Goal: Task Accomplishment & Management: Manage account settings

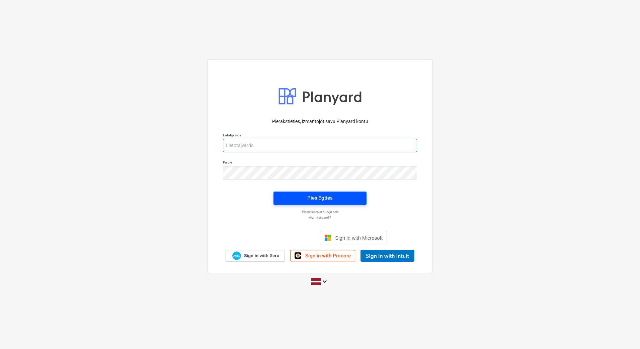
type input "[PERSON_NAME][EMAIL_ADDRESS][DOMAIN_NAME]"
click at [301, 201] on span "Pieslēgties" at bounding box center [319, 198] width 77 height 9
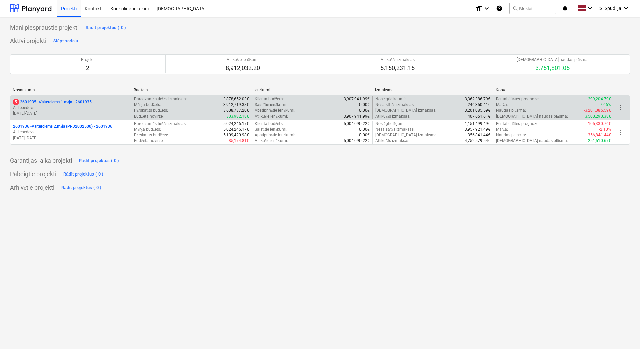
click at [102, 108] on p "A. Lebedevs" at bounding box center [70, 108] width 115 height 6
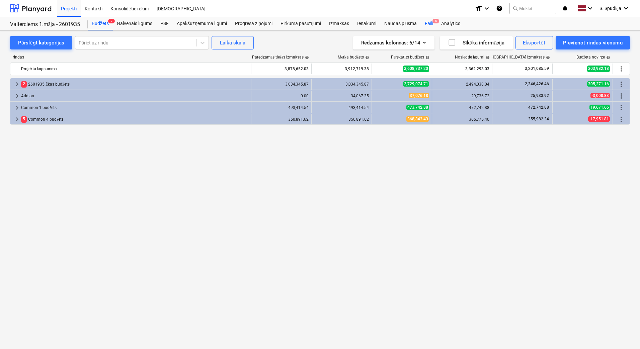
click at [427, 20] on div "Faili 5" at bounding box center [428, 23] width 16 height 13
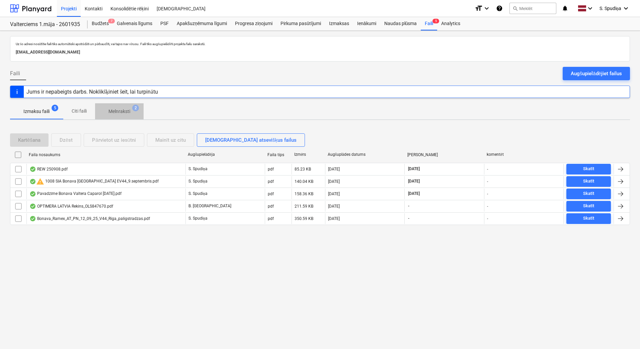
click at [116, 111] on p "Melnraksti" at bounding box center [119, 111] width 22 height 7
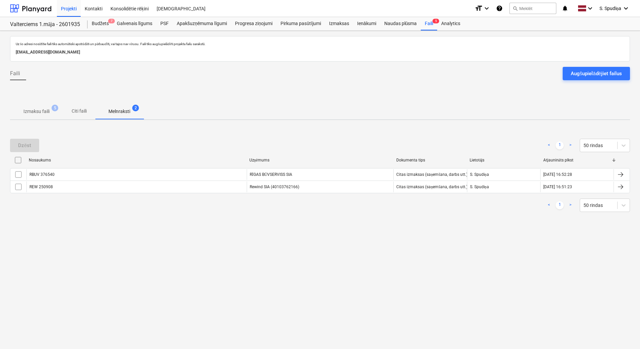
click at [47, 110] on p "Izmaksu faili" at bounding box center [36, 111] width 26 height 7
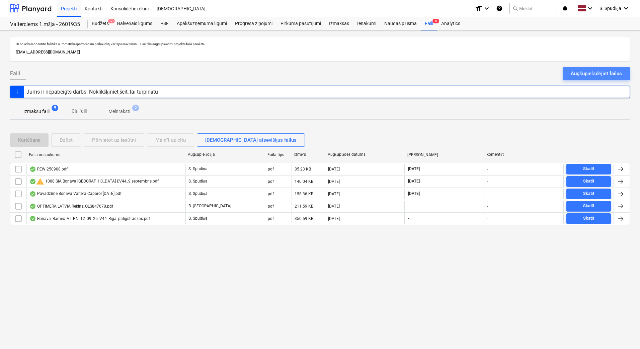
click at [578, 72] on div "Augšupielādējiet failus" at bounding box center [595, 73] width 51 height 9
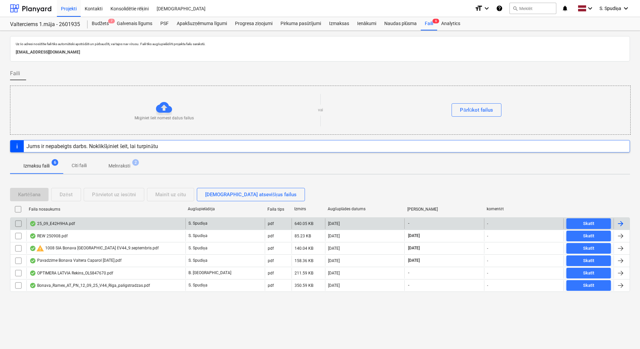
click at [76, 226] on div "25_09_E42H9HA.pdf" at bounding box center [105, 223] width 159 height 11
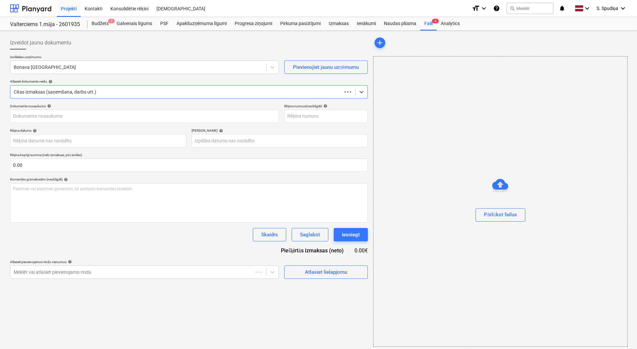
type input "25_09_E42H9HA.pdf"
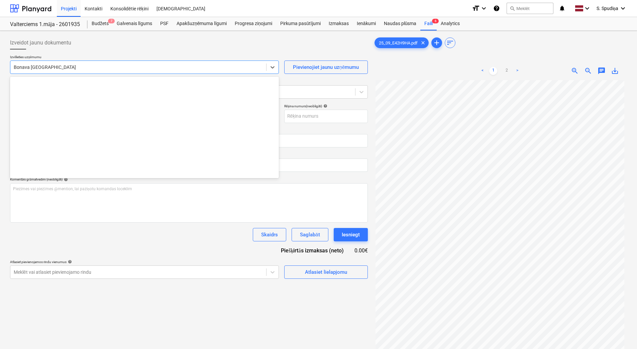
click at [82, 69] on div at bounding box center [138, 67] width 249 height 7
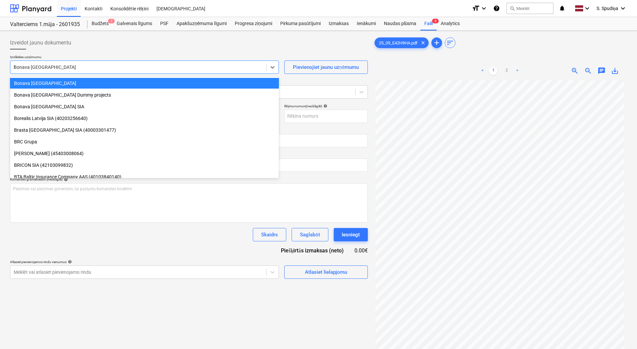
scroll to position [532, 0]
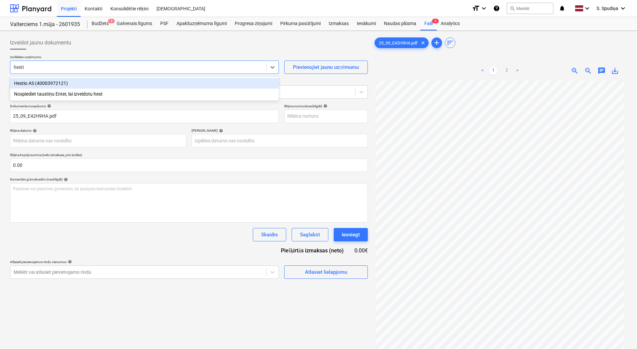
type input "hestio"
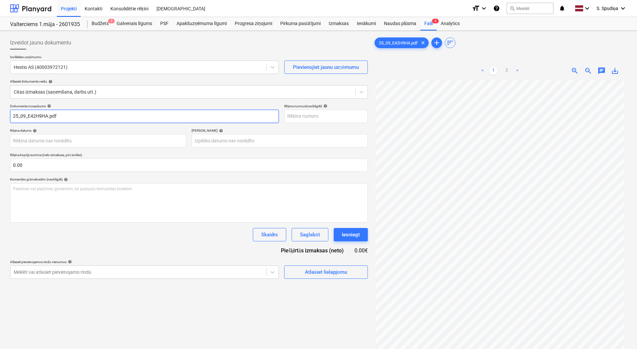
drag, startPoint x: 78, startPoint y: 117, endPoint x: -1, endPoint y: 119, distance: 79.3
click at [0, 119] on html "Projekti Kontakti Konsolidētie rēķini Iesūtne format_size keyboard_arrow_down h…" at bounding box center [318, 174] width 637 height 349
click at [21, 118] on input "25_09_E42H9HA.pdf" at bounding box center [144, 116] width 269 height 13
click at [28, 118] on input "25/09_E42H9HA.pdf" at bounding box center [144, 116] width 269 height 13
click at [74, 117] on input "25/09/E42H9HA.pdf" at bounding box center [144, 116] width 269 height 13
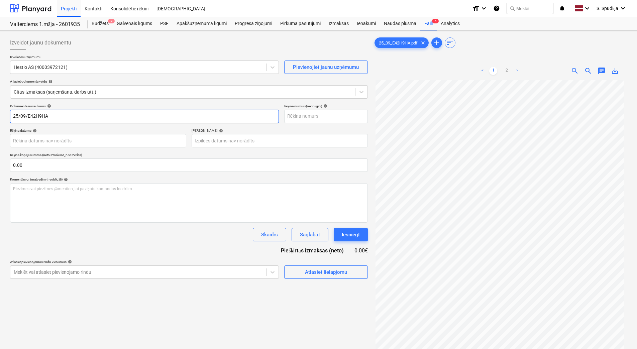
drag, startPoint x: 74, startPoint y: 117, endPoint x: -1, endPoint y: 116, distance: 75.6
click at [0, 116] on html "Projekti Kontakti Konsolidētie rēķini Iesūtne format_size keyboard_arrow_down h…" at bounding box center [318, 174] width 637 height 349
type input "25/09/E42H9HA"
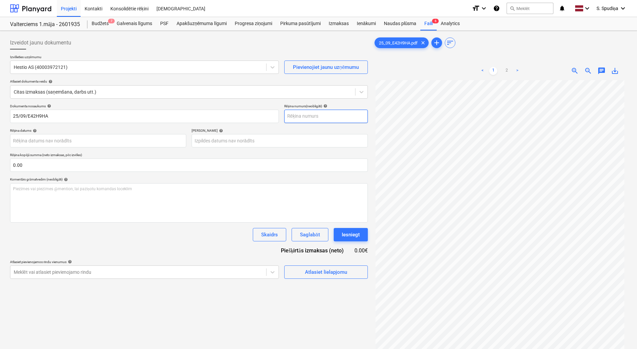
click at [337, 120] on input "text" at bounding box center [326, 116] width 84 height 13
paste input "25/09/E42H9HA"
type input "25/09/E42H9HA"
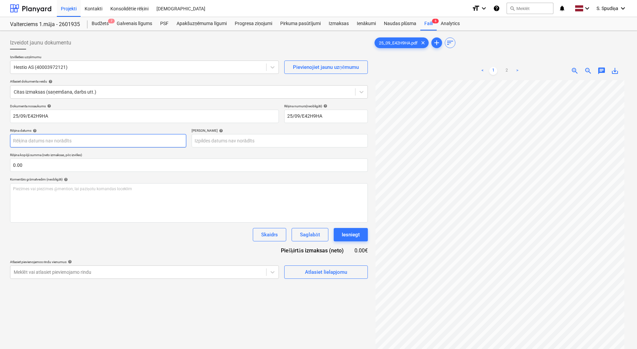
click at [36, 141] on body "Projekti Kontakti Konsolidētie rēķini Iesūtne format_size keyboard_arrow_down h…" at bounding box center [318, 174] width 637 height 349
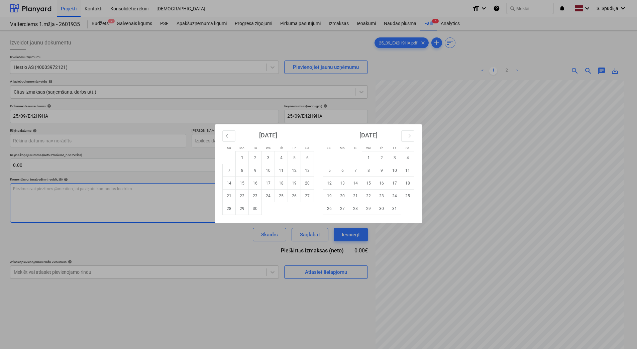
click at [279, 184] on td "18" at bounding box center [281, 183] width 13 height 13
type input "[DATE]"
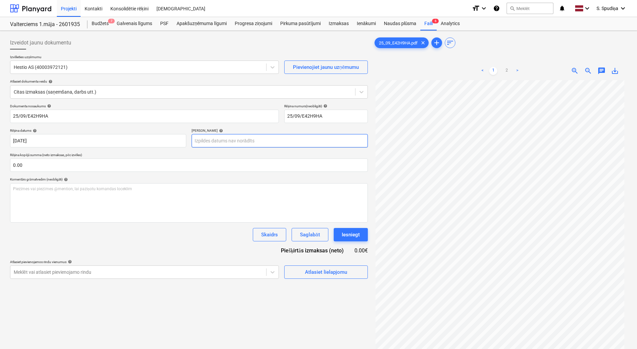
click at [210, 143] on body "Projekti Kontakti Konsolidētie rēķini Iesūtne format_size keyboard_arrow_down h…" at bounding box center [318, 174] width 637 height 349
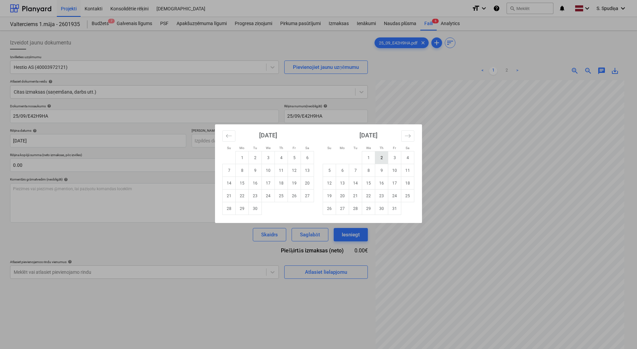
click at [376, 158] on td "2" at bounding box center [381, 158] width 13 height 13
type input "[DATE]"
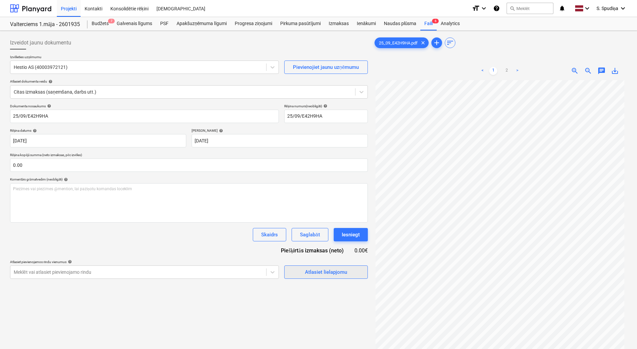
click at [339, 274] on div "Atlasiet lielapjomu" at bounding box center [326, 272] width 42 height 9
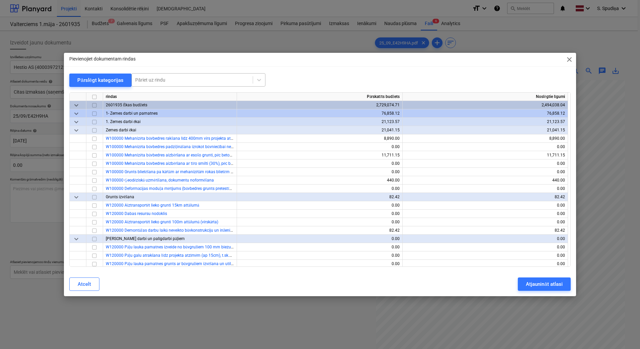
click at [222, 83] on div at bounding box center [192, 80] width 114 height 7
type input "kafij"
click at [218, 92] on div "-- -- W912000 Būvlaukuma biroja uzturēšana (Planyard, dzer.ūdens, kafijas aparā…" at bounding box center [197, 96] width 134 height 11
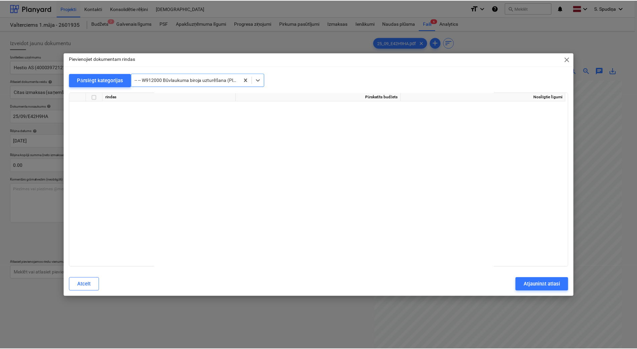
scroll to position [6088, 0]
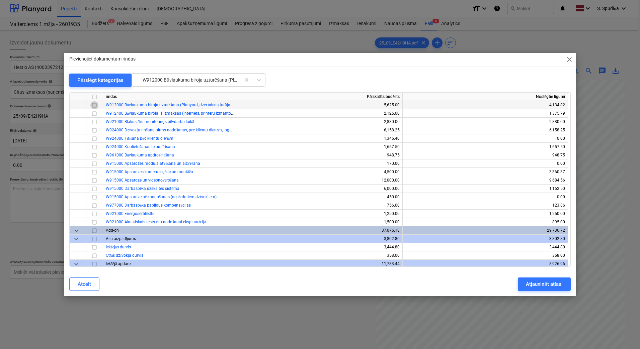
click at [91, 107] on input "checkbox" at bounding box center [94, 105] width 8 height 8
click at [535, 283] on div "Atjaunināt atlasi" at bounding box center [543, 284] width 36 height 9
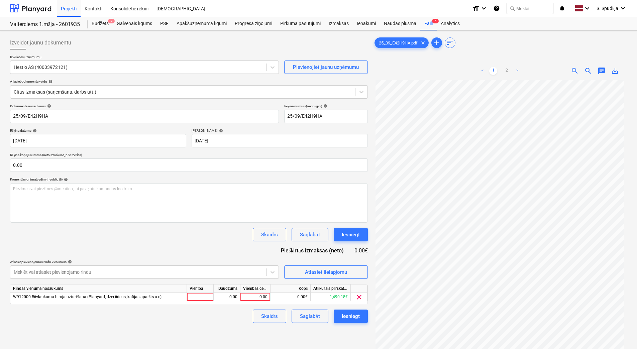
scroll to position [67, 0]
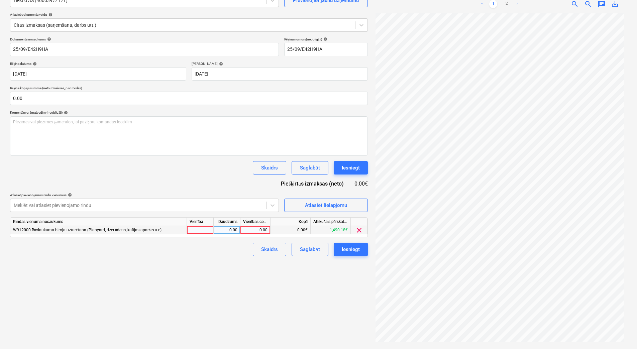
click at [248, 228] on div "0.00" at bounding box center [255, 230] width 24 height 8
type input "64.47"
click at [313, 250] on div "Saglabāt" at bounding box center [310, 249] width 20 height 9
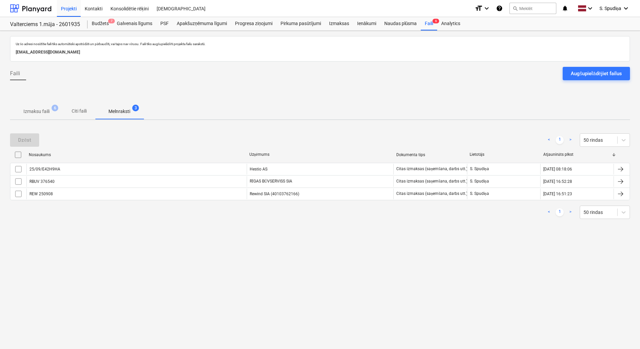
click at [37, 109] on p "Izmaksu faili" at bounding box center [36, 111] width 26 height 7
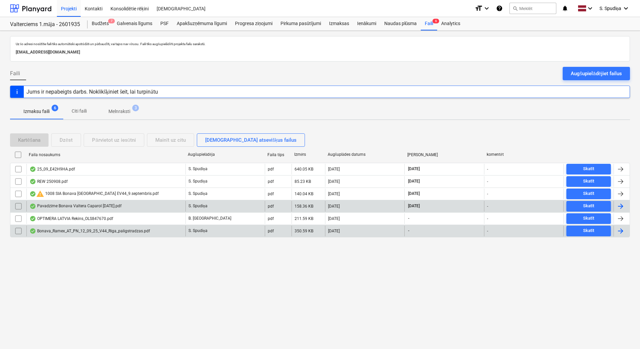
click at [67, 229] on div "Bonava_Ramex_AT_PN_12_09_25_V44_Riga_paligstradzas.pdf" at bounding box center [89, 230] width 120 height 5
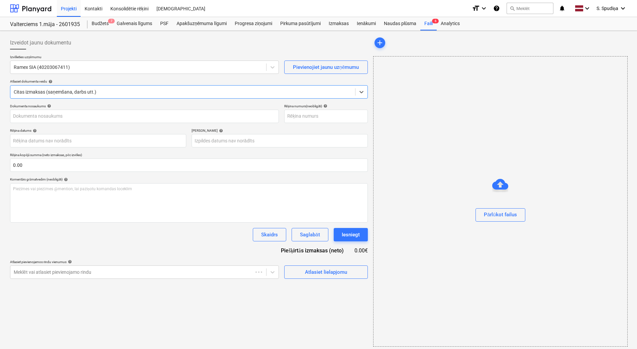
type input "1"
type input "[DATE]"
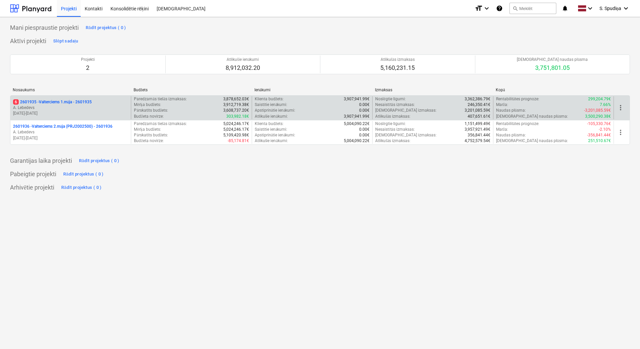
click at [71, 109] on p "A. Lebedevs" at bounding box center [70, 108] width 115 height 6
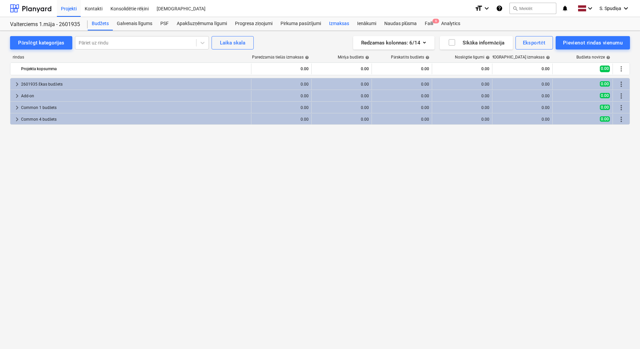
click at [342, 24] on div "Izmaksas" at bounding box center [339, 23] width 28 height 13
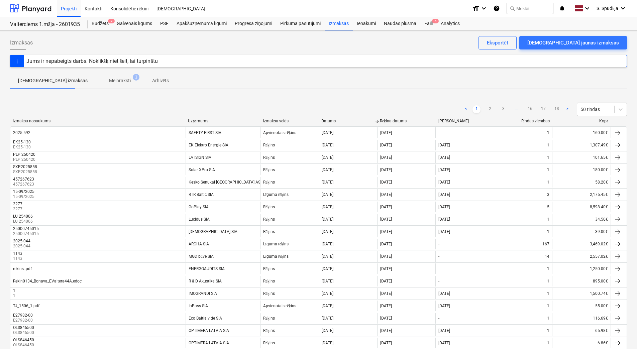
scroll to position [433, 0]
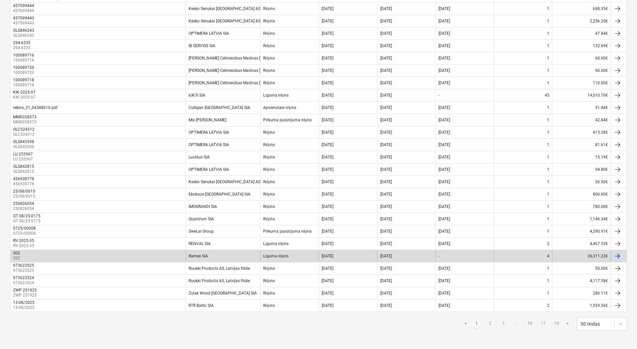
click at [65, 261] on div "302 302" at bounding box center [97, 256] width 175 height 11
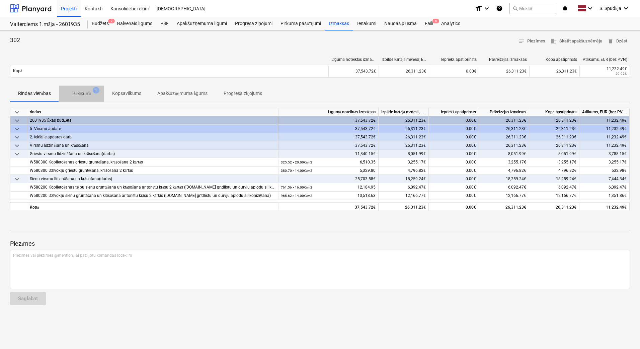
click at [80, 92] on p "Pielikumi" at bounding box center [81, 93] width 18 height 7
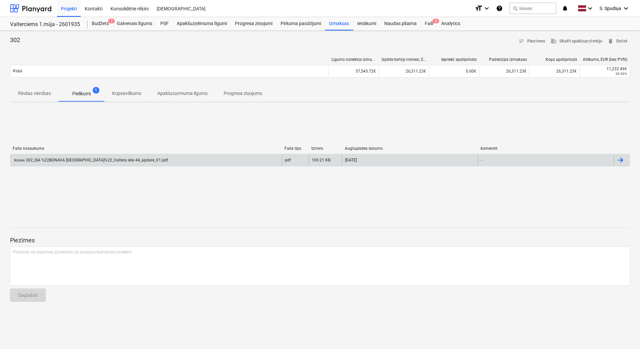
click at [92, 157] on div "Копия 302_SIA %22BONAVA LATVIJA%22_Valtera iela 44_apdare_V1.pdf" at bounding box center [145, 160] width 271 height 11
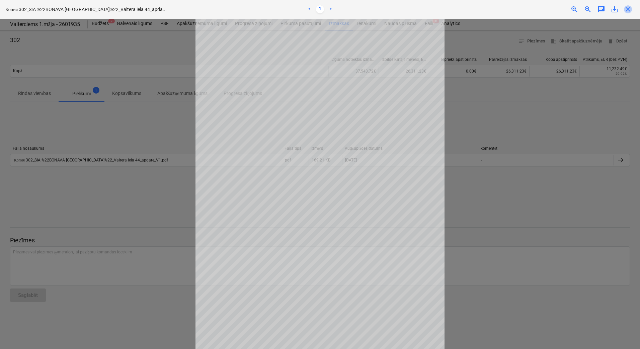
click at [628, 9] on span "close" at bounding box center [627, 9] width 8 height 8
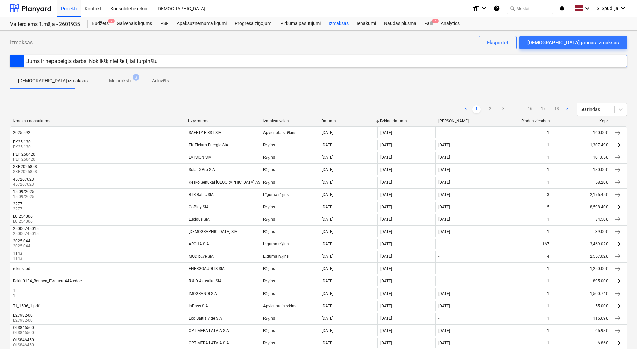
scroll to position [433, 0]
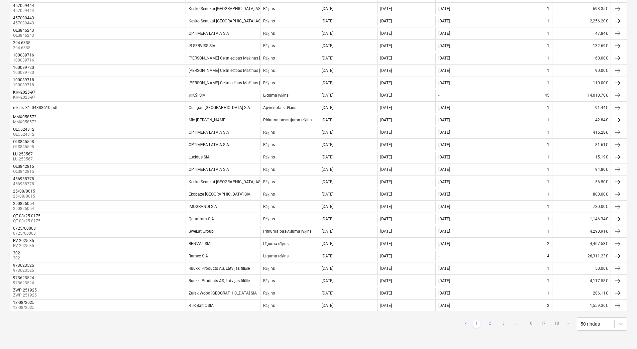
click at [488, 323] on link "2" at bounding box center [490, 324] width 8 height 8
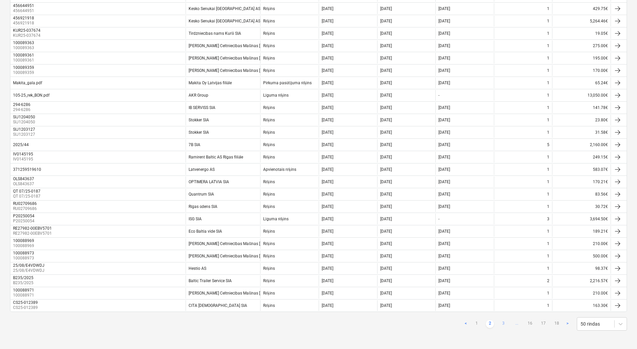
click at [501, 324] on link "3" at bounding box center [503, 324] width 8 height 8
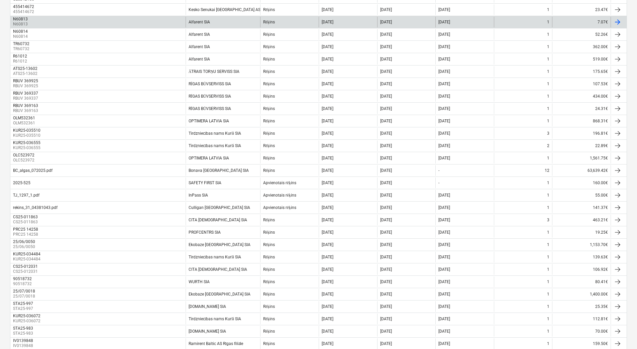
scroll to position [99, 0]
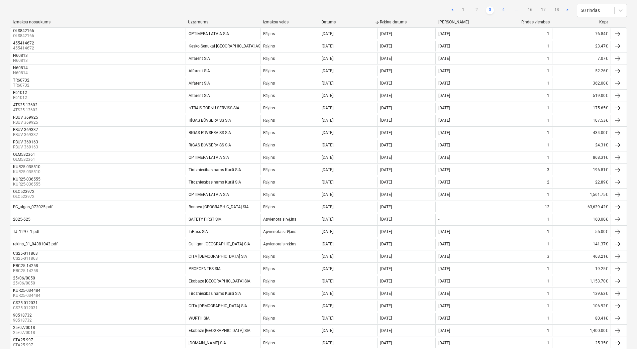
click at [504, 12] on link "4" at bounding box center [503, 10] width 8 height 8
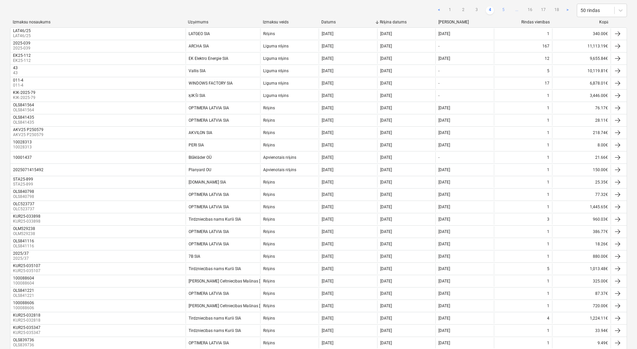
click at [506, 8] on link "5" at bounding box center [503, 10] width 8 height 8
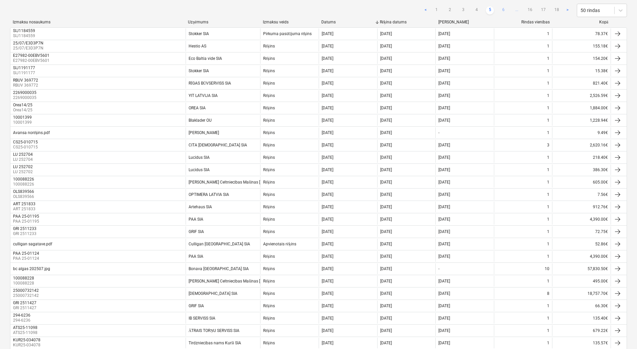
click at [504, 9] on link "6" at bounding box center [503, 10] width 8 height 8
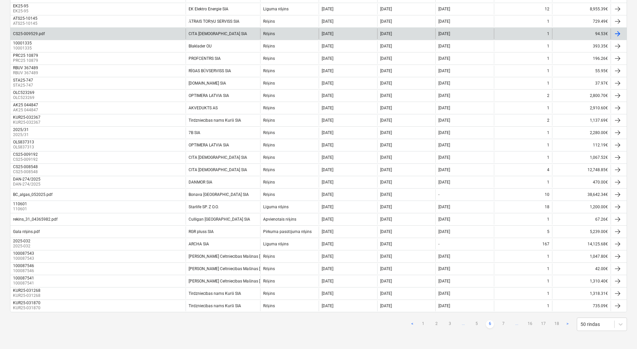
scroll to position [433, 0]
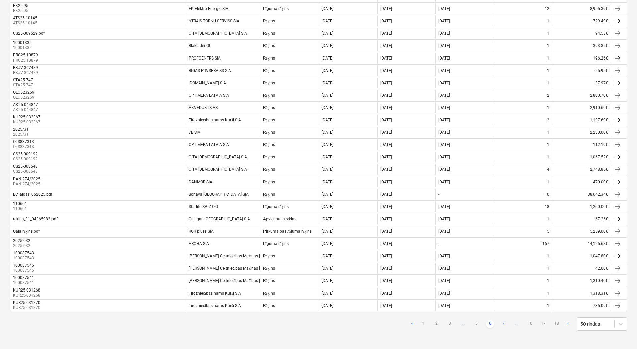
click at [501, 322] on link "7" at bounding box center [503, 324] width 8 height 8
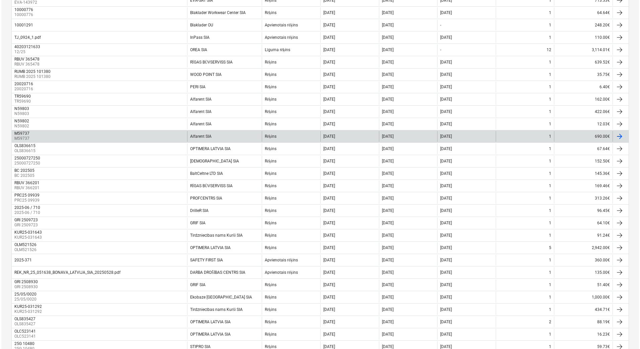
scroll to position [0, 0]
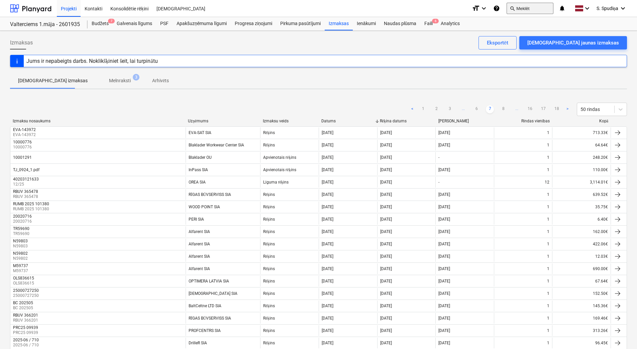
click at [519, 9] on button "search Meklēt" at bounding box center [530, 8] width 47 height 11
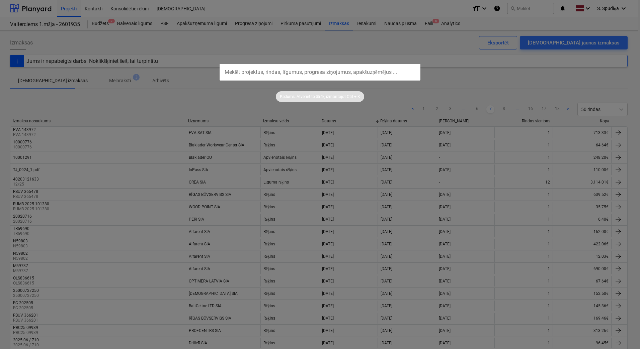
click at [264, 72] on input "text" at bounding box center [319, 72] width 201 height 17
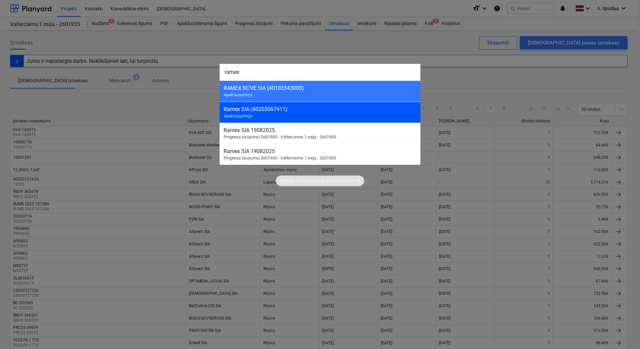
type input "ramex"
click at [268, 114] on div "Ramex SIA (40203067411) Apakšuzņēmējs" at bounding box center [319, 112] width 201 height 21
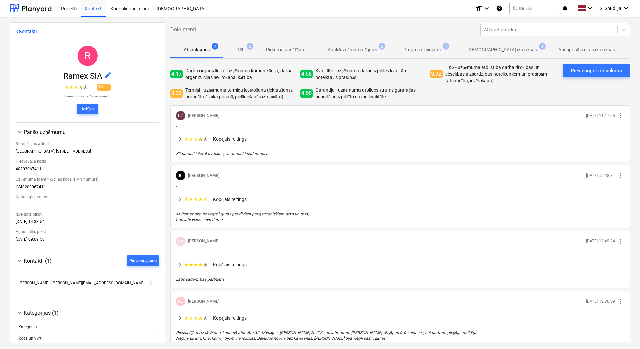
click at [357, 49] on p "Apakšuzņēmuma līgumi" at bounding box center [351, 49] width 49 height 7
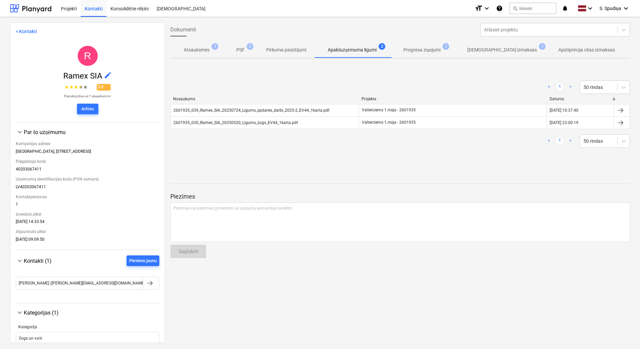
click at [418, 53] on p "Progresa ziņojumi" at bounding box center [421, 49] width 37 height 7
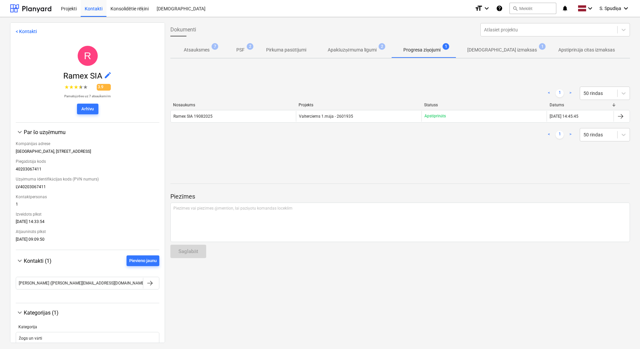
click at [473, 49] on p "[DEMOGRAPHIC_DATA] izmaksas" at bounding box center [502, 49] width 70 height 7
click at [411, 49] on p "Progresa ziņojumi" at bounding box center [421, 49] width 37 height 7
click at [486, 46] on span "Apstiprinātas izmaksas 1" at bounding box center [502, 50] width 96 height 12
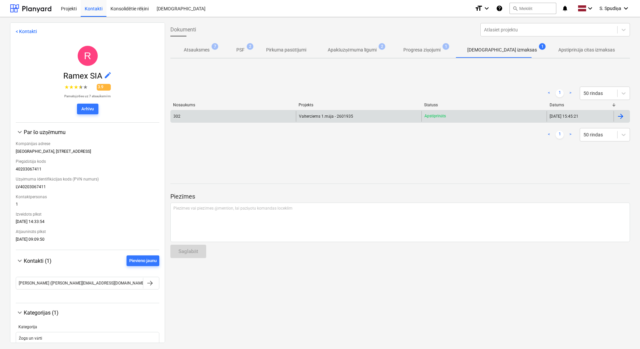
click at [372, 118] on div "Valterciems 1.māja - 2601935" at bounding box center [358, 116] width 125 height 11
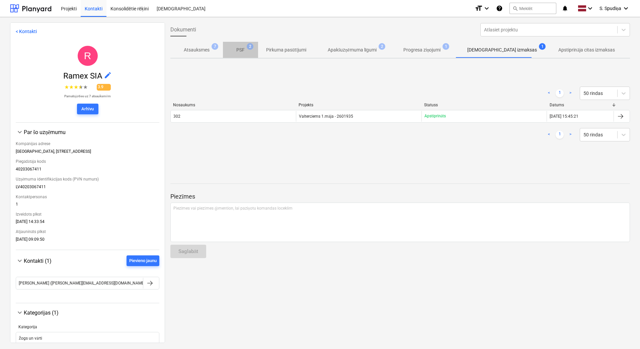
click at [243, 53] on p "PSF" at bounding box center [240, 49] width 8 height 7
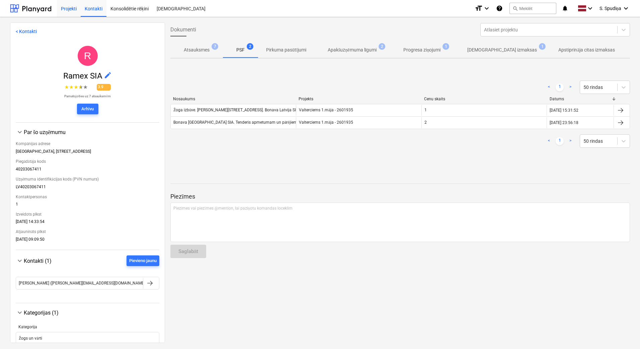
click at [65, 9] on div "Projekti" at bounding box center [69, 8] width 24 height 17
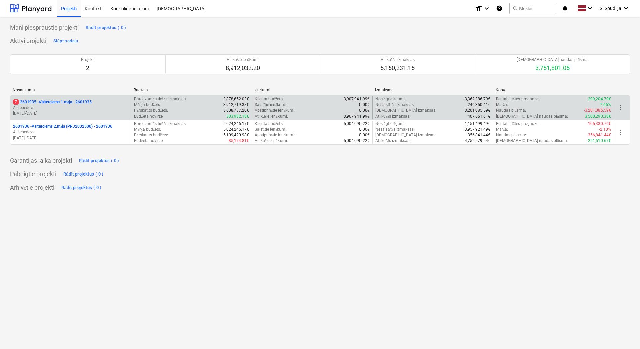
click at [100, 106] on p "A. Lebedevs" at bounding box center [70, 108] width 115 height 6
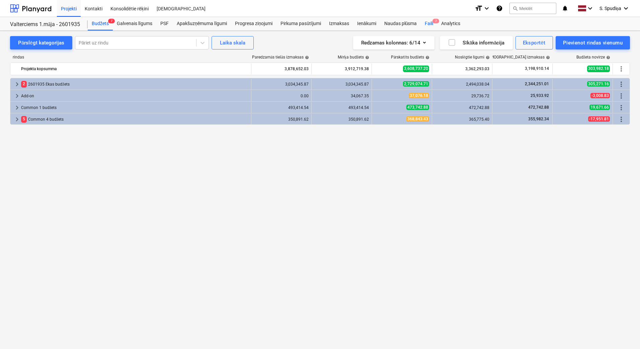
click at [431, 22] on div "Faili 7" at bounding box center [428, 23] width 16 height 13
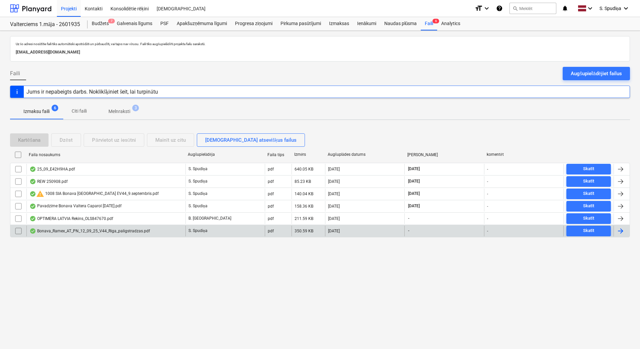
click at [84, 233] on div "Bonava_Ramex_AT_PN_12_09_25_V44_Riga_paligstradzas.pdf" at bounding box center [89, 230] width 120 height 5
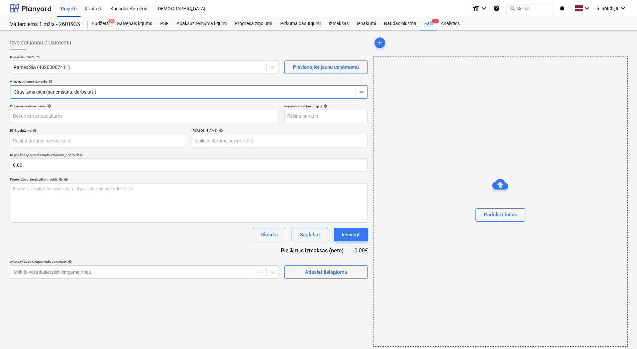
type input "1"
type input "[DATE]"
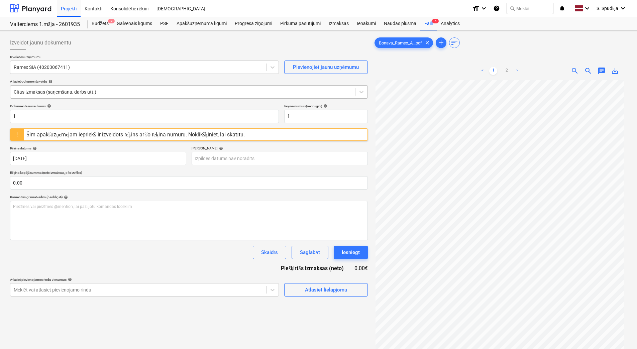
click at [98, 89] on div at bounding box center [183, 92] width 338 height 7
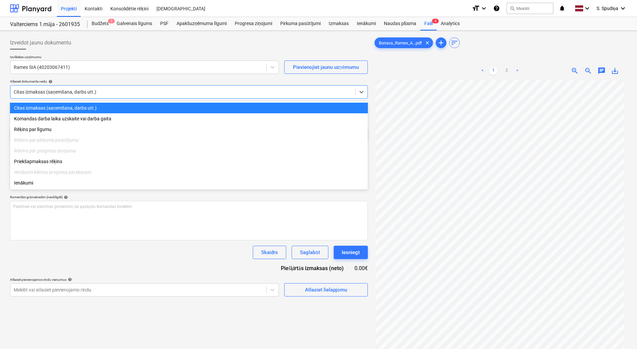
click at [54, 108] on div "Citas izmaksas (saņemšana, darbs utt.)" at bounding box center [189, 108] width 358 height 11
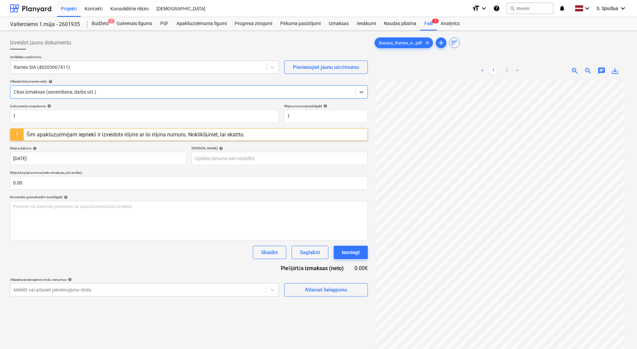
click at [506, 70] on link "2" at bounding box center [507, 71] width 8 height 8
click at [494, 69] on link "1" at bounding box center [493, 71] width 8 height 8
click at [320, 292] on div "Atlasiet lielapjomu" at bounding box center [326, 290] width 42 height 9
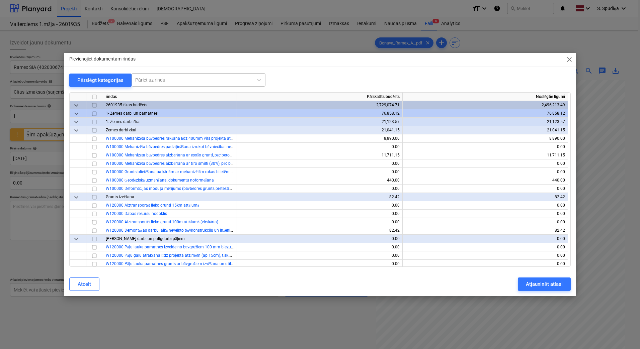
click at [211, 80] on div at bounding box center [192, 80] width 114 height 7
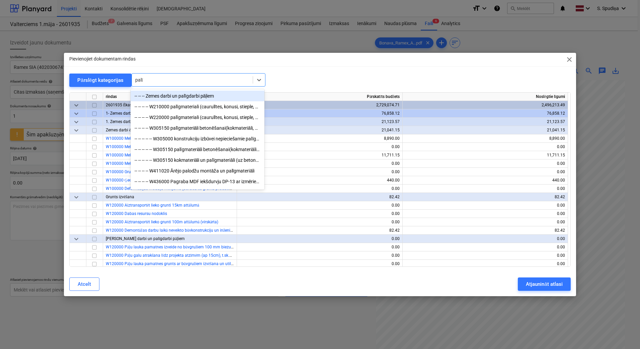
type input "palīg"
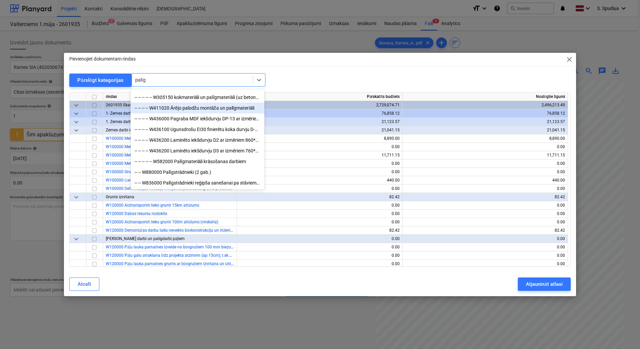
scroll to position [67, 0]
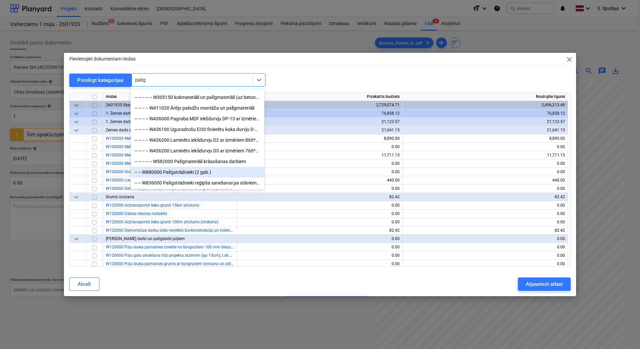
click at [199, 175] on div "-- -- W880000 Palīgstrādnieki (2 gab.)" at bounding box center [197, 172] width 134 height 11
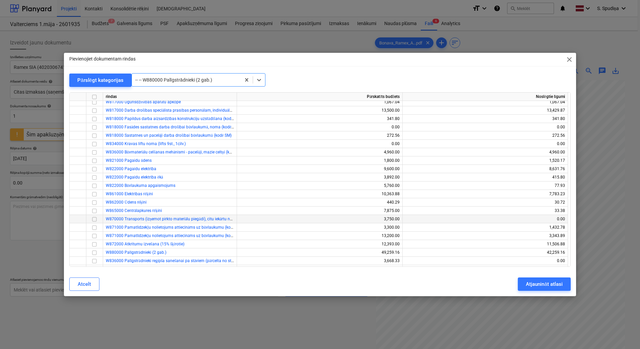
scroll to position [5879, 0]
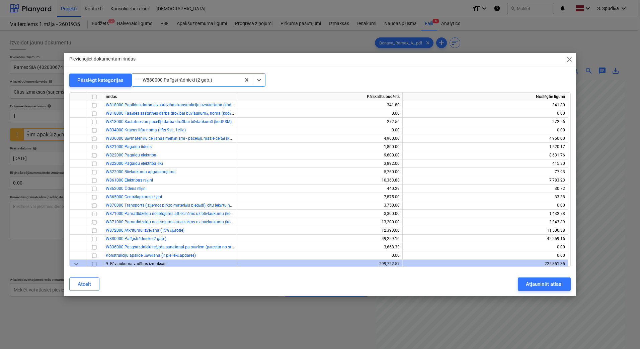
click at [566, 60] on span "close" at bounding box center [569, 60] width 8 height 8
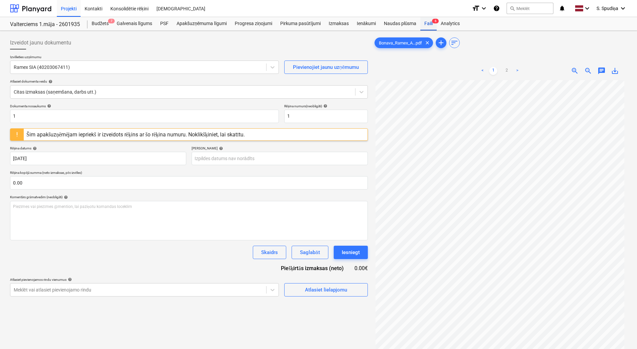
click at [428, 23] on div "Faili 6" at bounding box center [428, 23] width 16 height 13
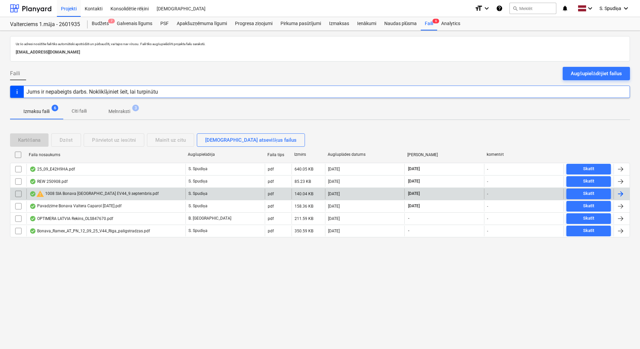
click at [60, 191] on div "warning 1008 SIA Bonava Latvija ĒV44_9.septembris.pdf" at bounding box center [93, 194] width 129 height 8
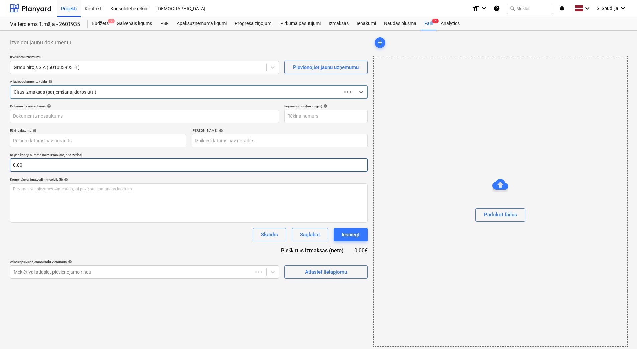
type input "1008 SIA Bonava [GEOGRAPHIC_DATA] ĒV44_9.septembris.pdf"
type input "09 Sep 2025"
type input "19 Sep 2025"
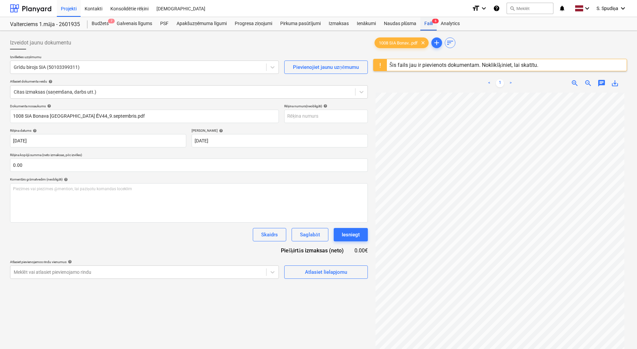
click at [427, 24] on div "Faili 6" at bounding box center [428, 23] width 16 height 13
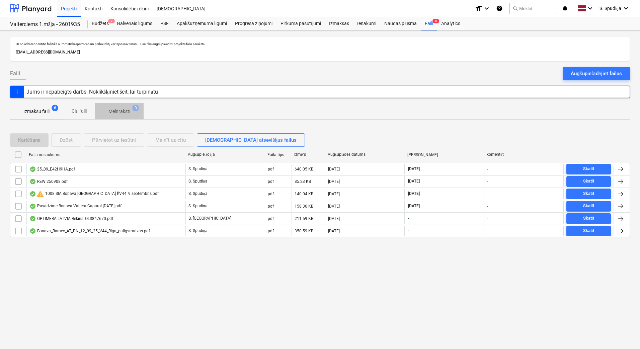
click at [122, 111] on p "Melnraksti" at bounding box center [119, 111] width 22 height 7
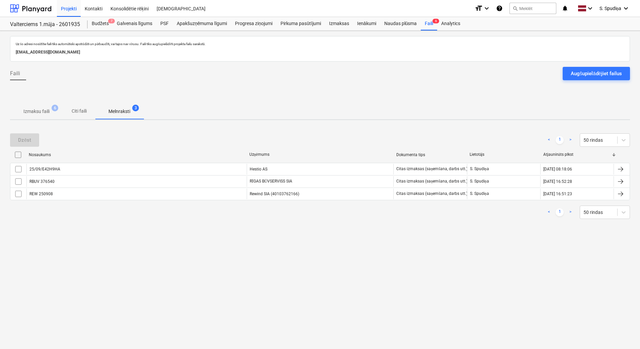
click at [43, 115] on p "Izmaksu faili" at bounding box center [36, 111] width 26 height 7
